Goal: Browse casually

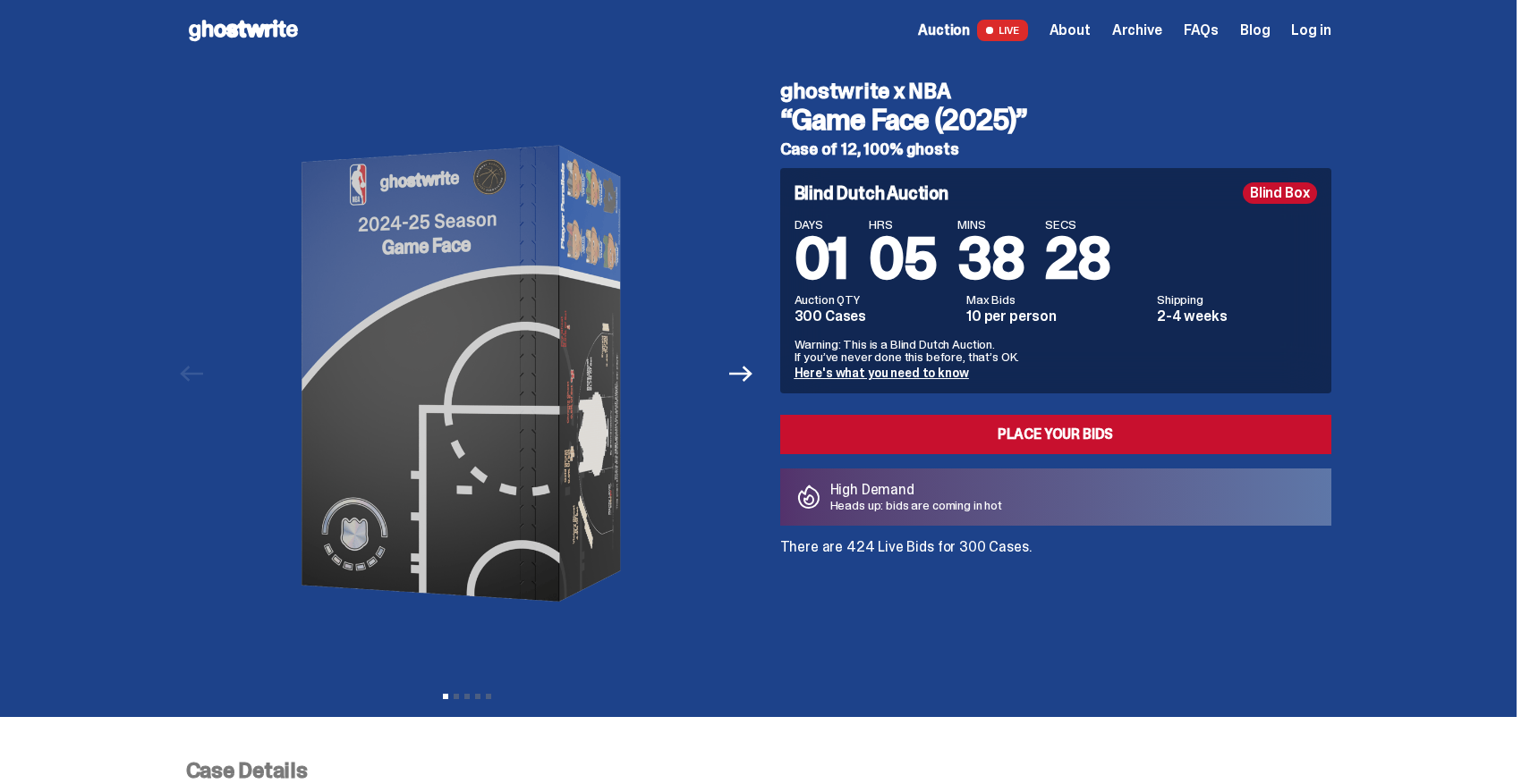
scroll to position [7, 0]
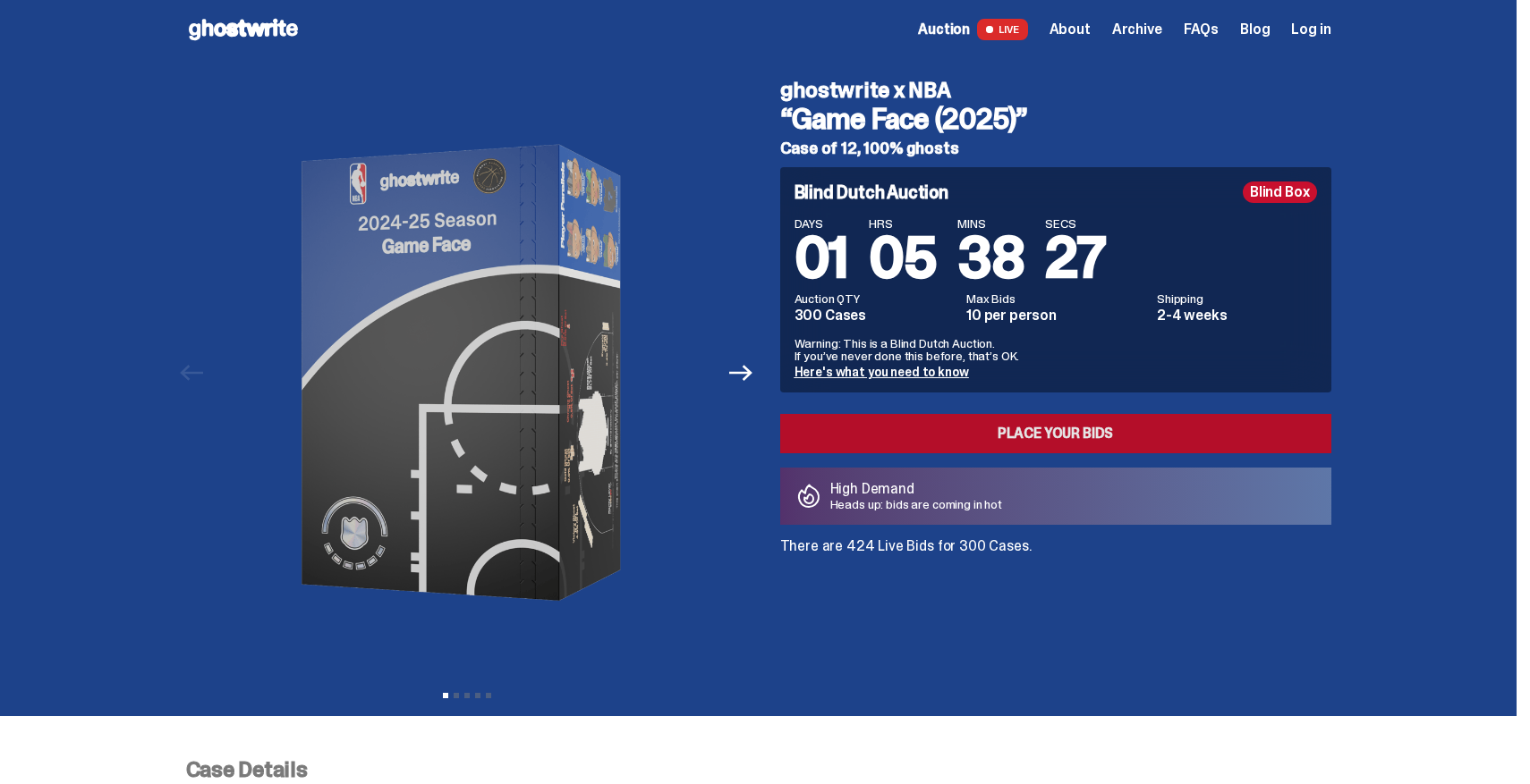
click at [844, 426] on link "Place your Bids" at bounding box center [1055, 434] width 551 height 40
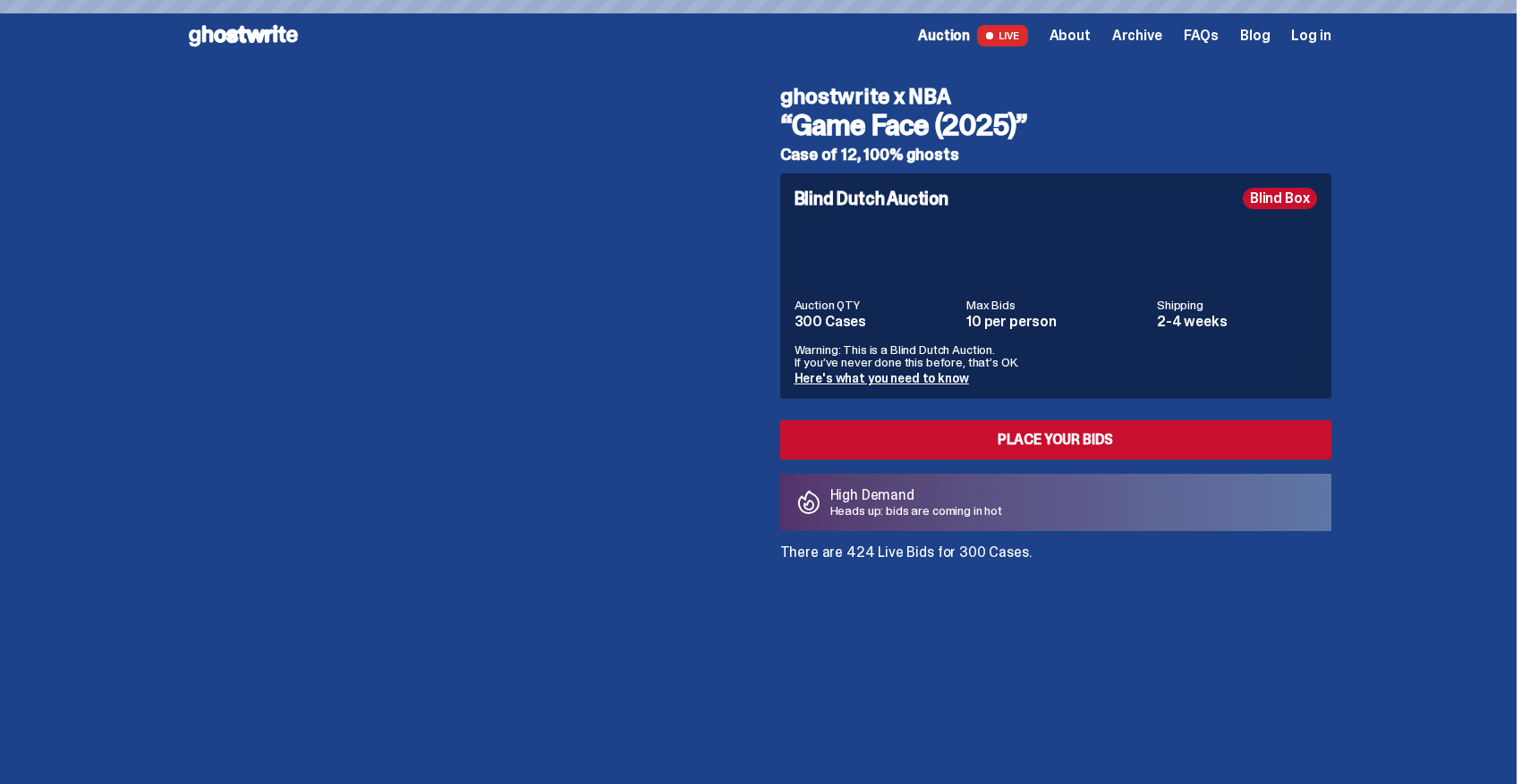
scroll to position [7, 0]
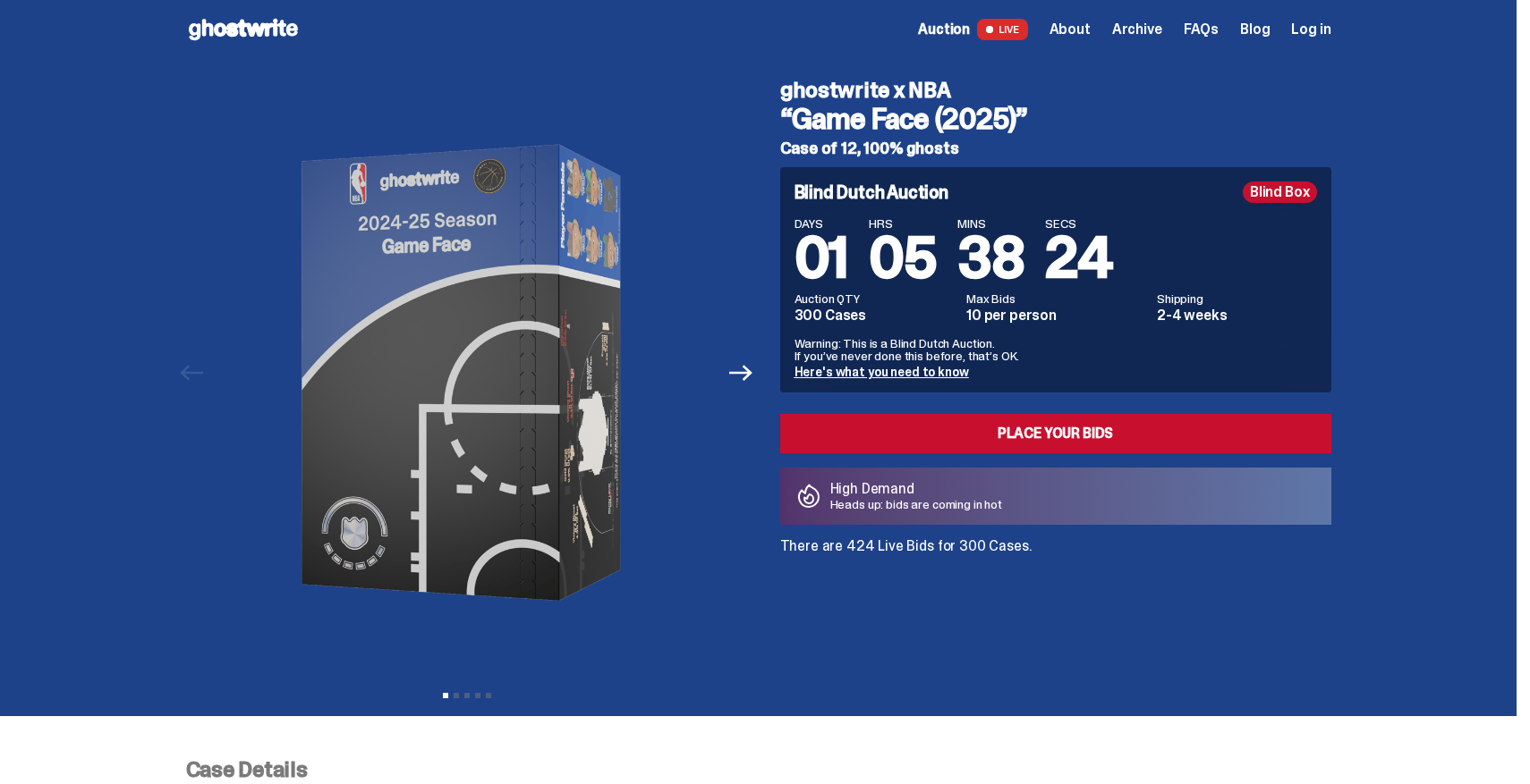
click at [268, 31] on use at bounding box center [242, 29] width 109 height 22
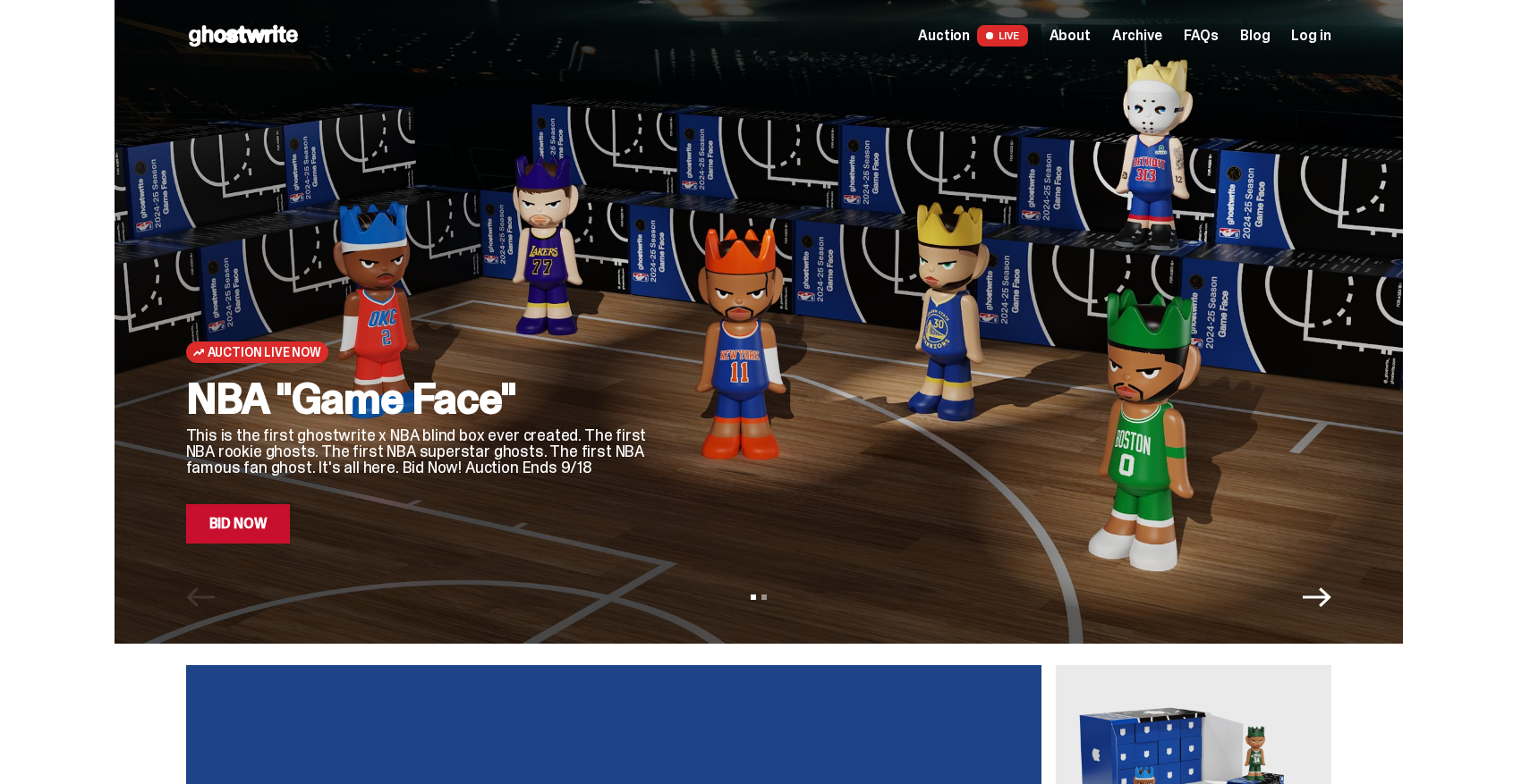
click at [1090, 36] on span "About" at bounding box center [1069, 35] width 41 height 14
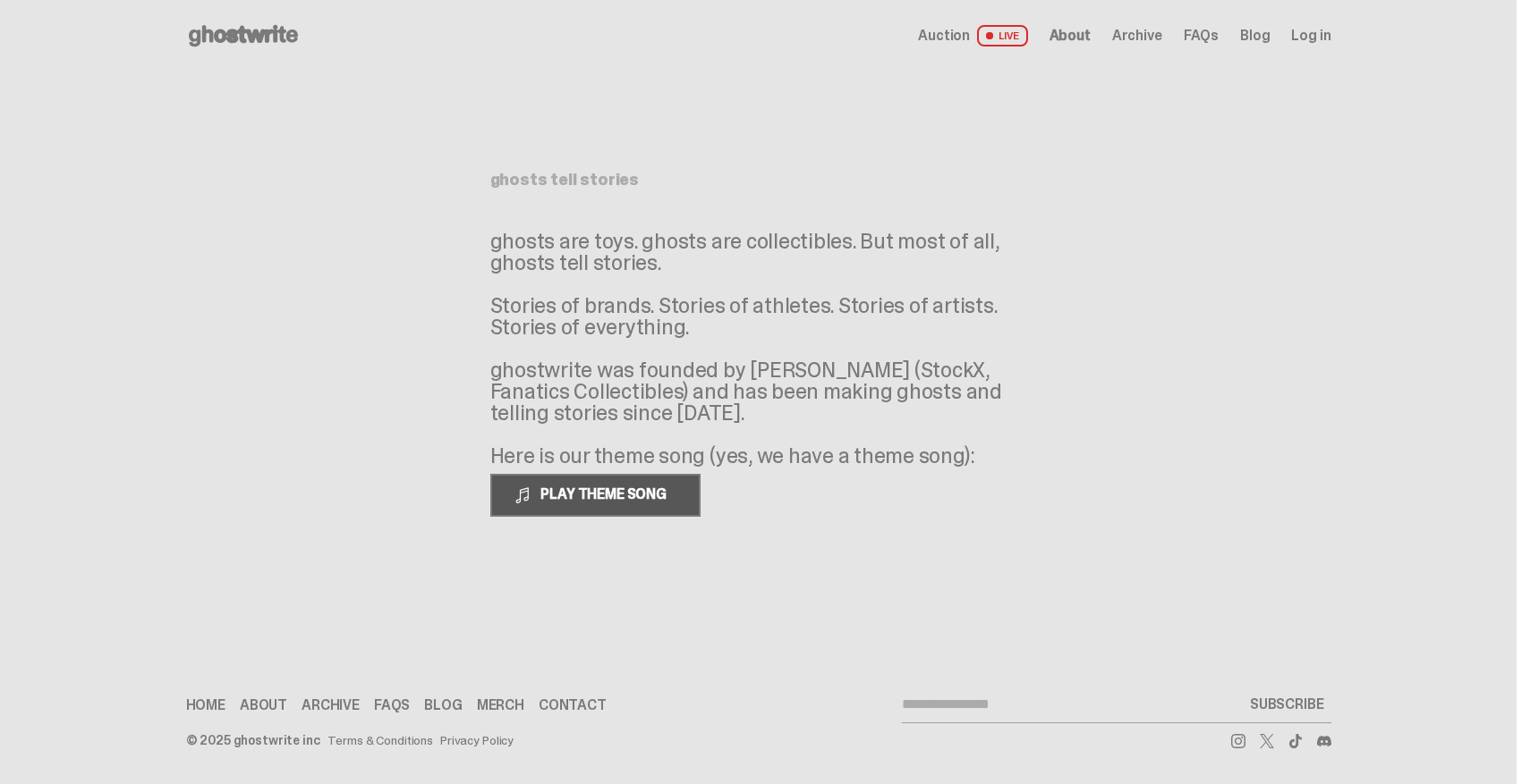
click at [654, 486] on span "PLAY THEME SONG" at bounding box center [605, 494] width 144 height 19
click at [646, 486] on span "PAUSE THEME SONG" at bounding box center [603, 494] width 141 height 19
click at [1261, 35] on link "Blog" at bounding box center [1254, 35] width 29 height 14
click at [1144, 34] on span "Archive" at bounding box center [1136, 35] width 50 height 14
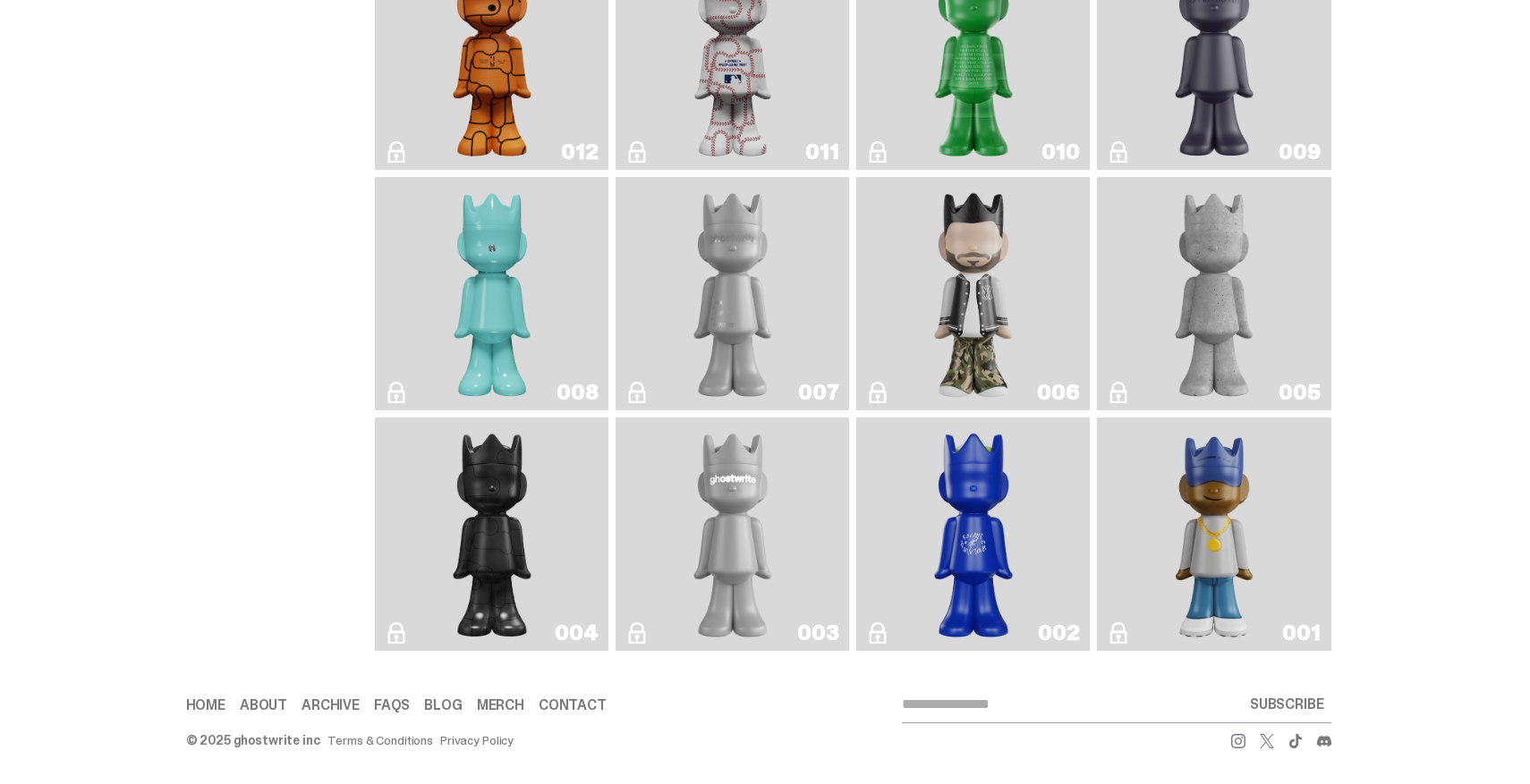
scroll to position [3165, 0]
click at [1221, 511] on img "Eastside Golf" at bounding box center [1214, 534] width 93 height 219
